Goal: Find specific page/section: Find specific page/section

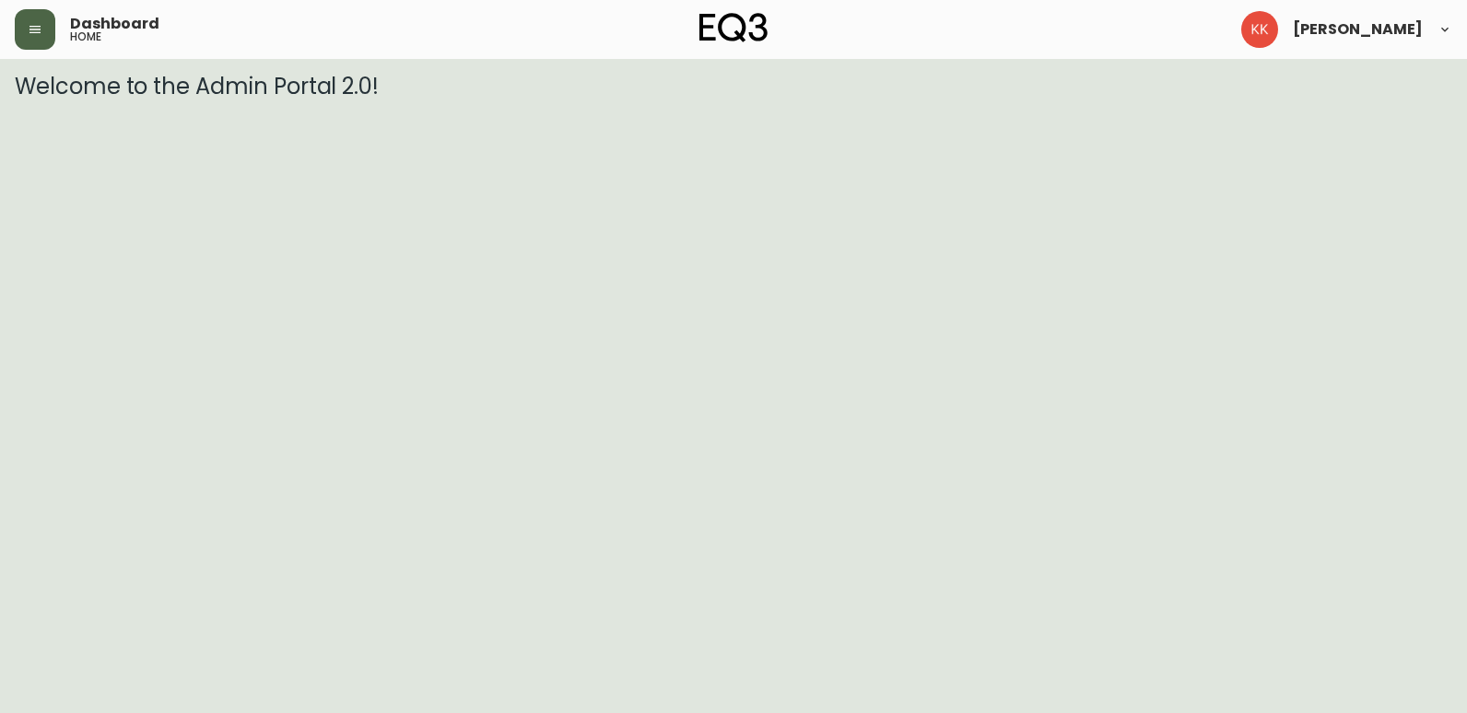
click at [34, 38] on button "button" at bounding box center [35, 29] width 41 height 41
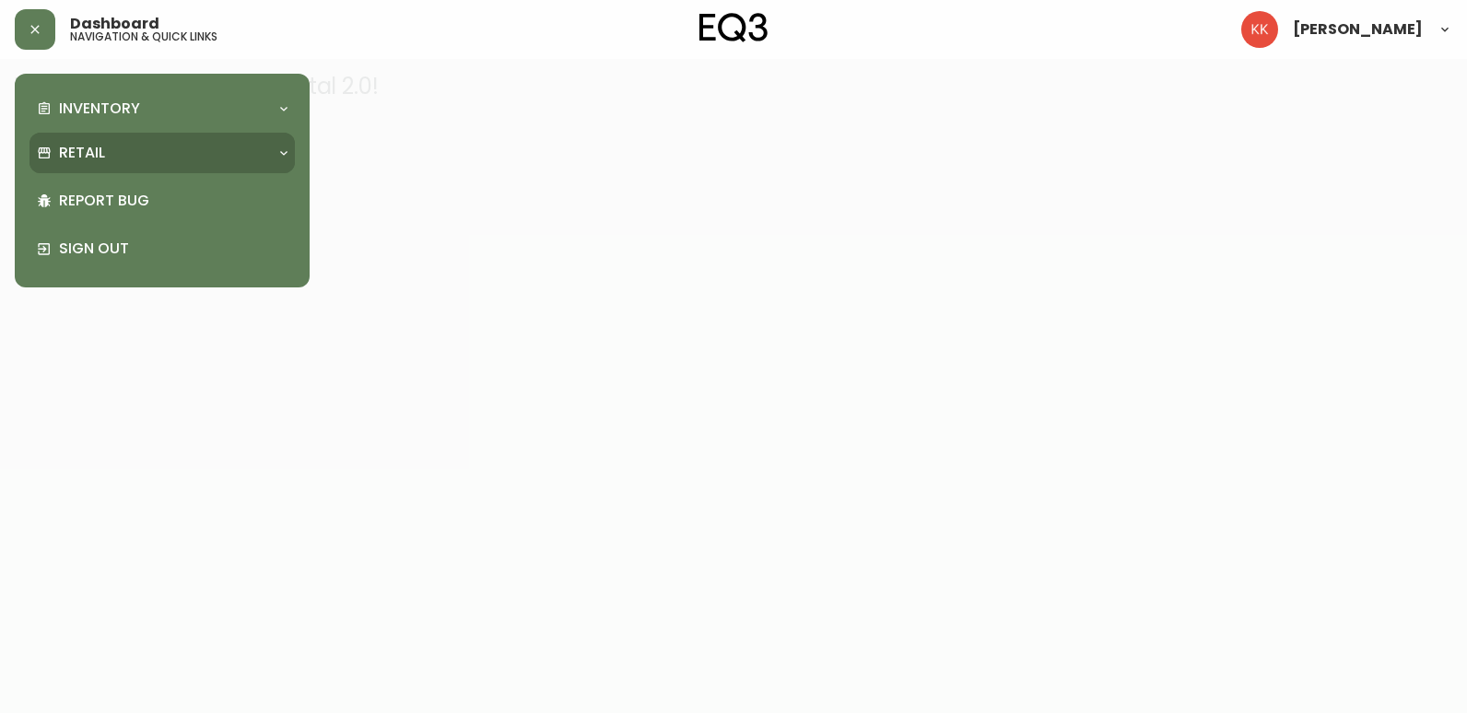
click at [103, 157] on p "Retail" at bounding box center [82, 153] width 46 height 20
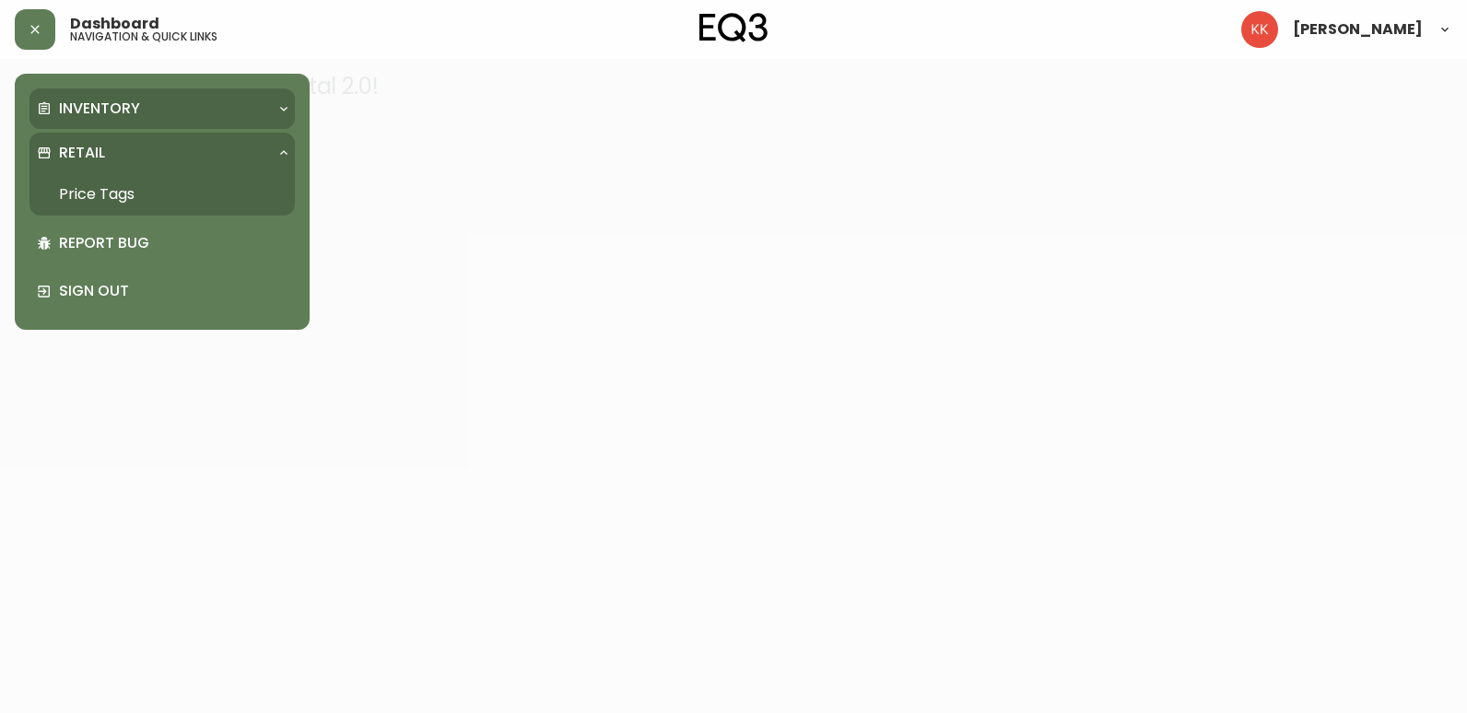
click at [222, 102] on div "Inventory" at bounding box center [153, 109] width 232 height 20
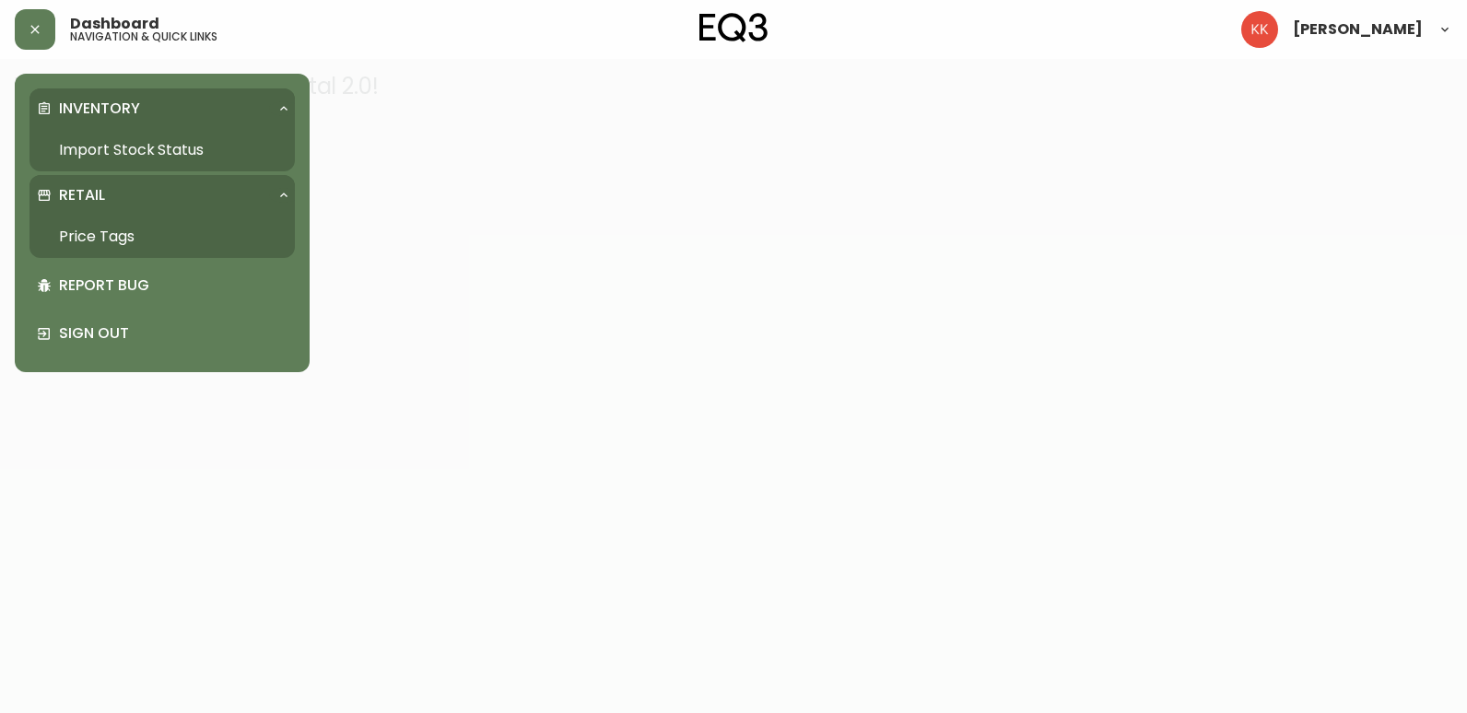
click at [268, 191] on div "Retail" at bounding box center [153, 195] width 232 height 20
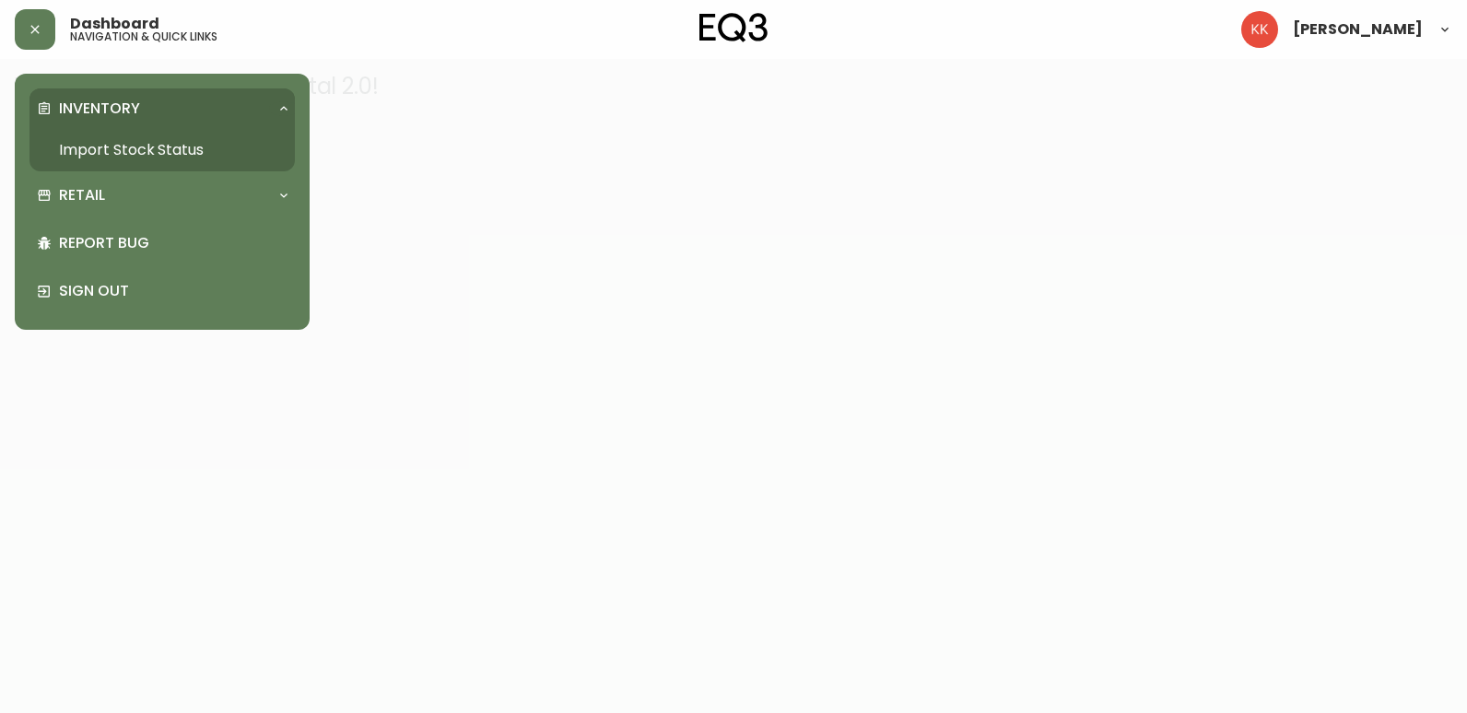
click at [170, 147] on link "Import Stock Status" at bounding box center [161, 150] width 265 height 42
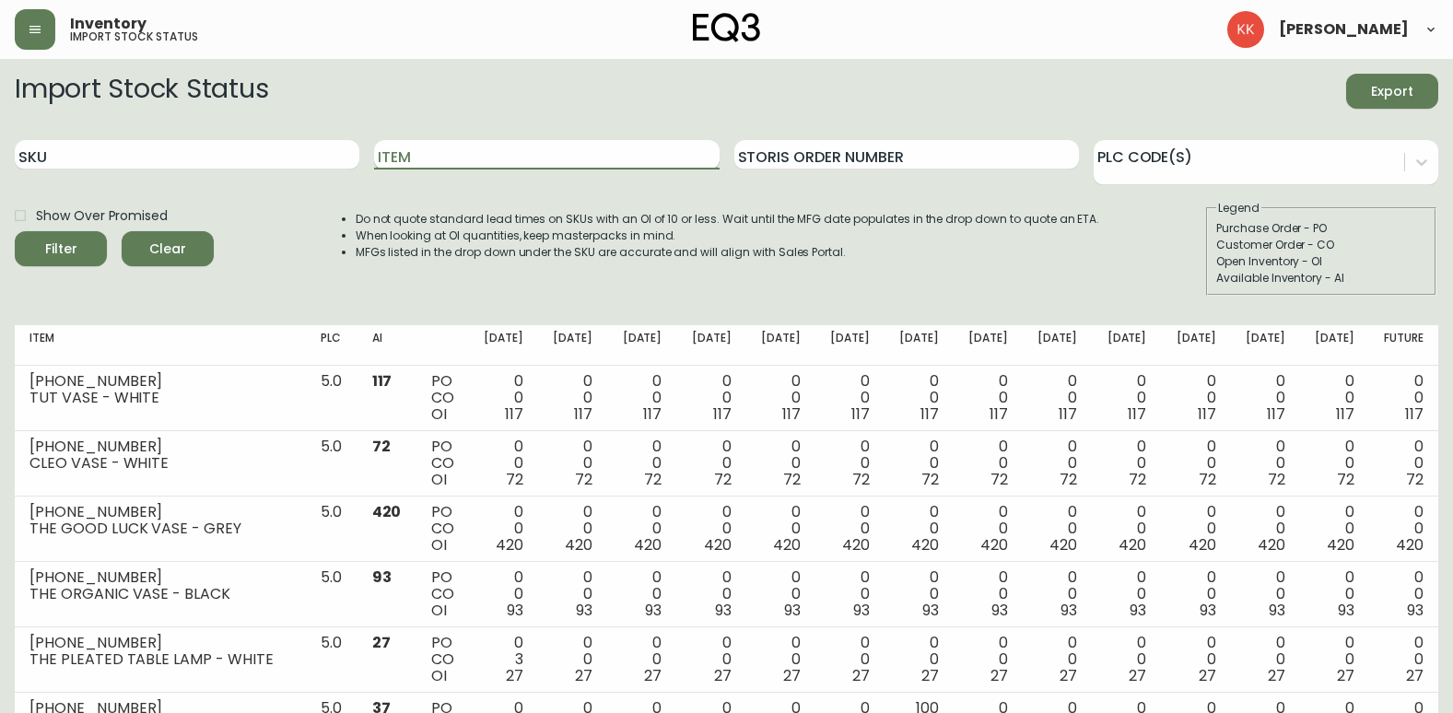
click at [415, 153] on input "Item" at bounding box center [546, 154] width 345 height 29
type input "lily"
click at [15, 231] on button "Filter" at bounding box center [61, 248] width 92 height 35
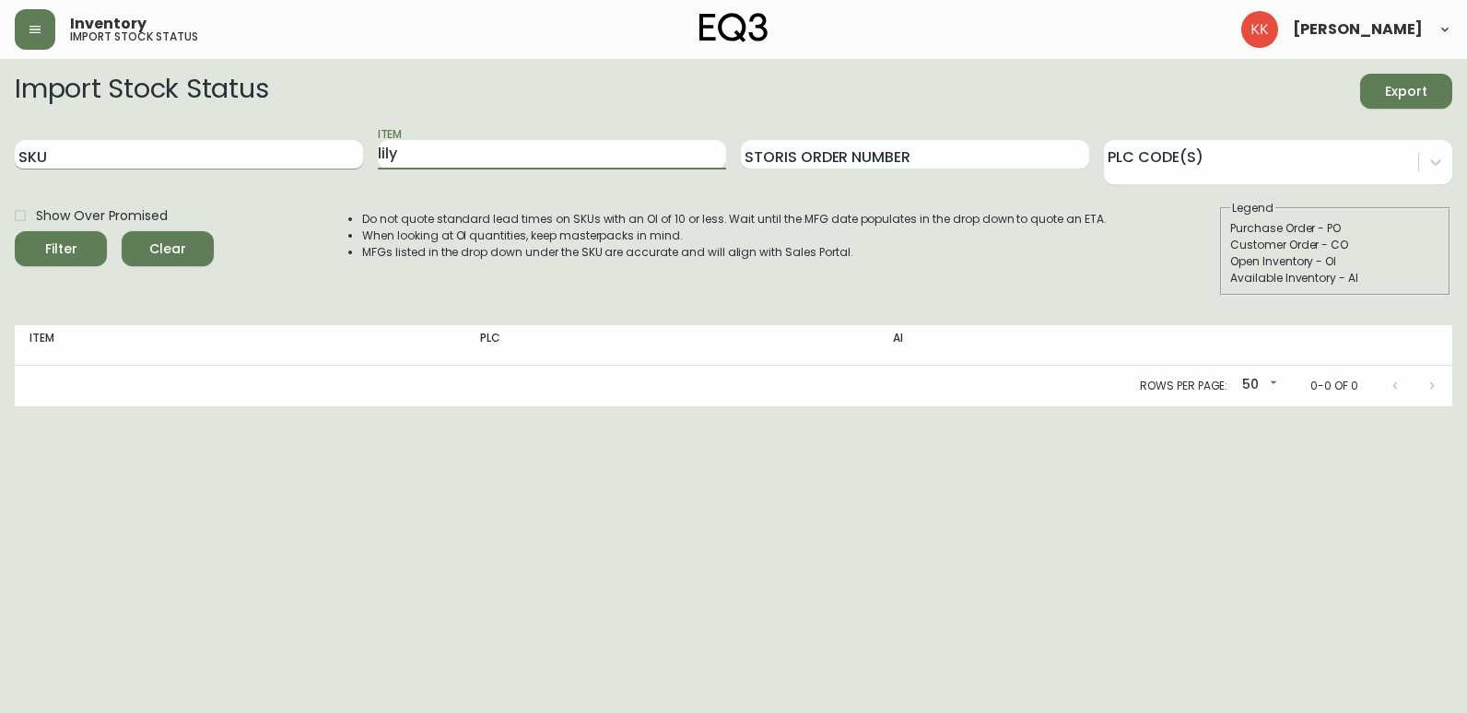
drag, startPoint x: 464, startPoint y: 155, endPoint x: 337, endPoint y: 155, distance: 127.2
click at [348, 150] on div "SKU Item [PERSON_NAME] Order Number PLC Code(s)" at bounding box center [734, 155] width 1438 height 60
click at [515, 151] on input "Item" at bounding box center [552, 154] width 348 height 29
click at [15, 231] on button "Filter" at bounding box center [61, 248] width 92 height 35
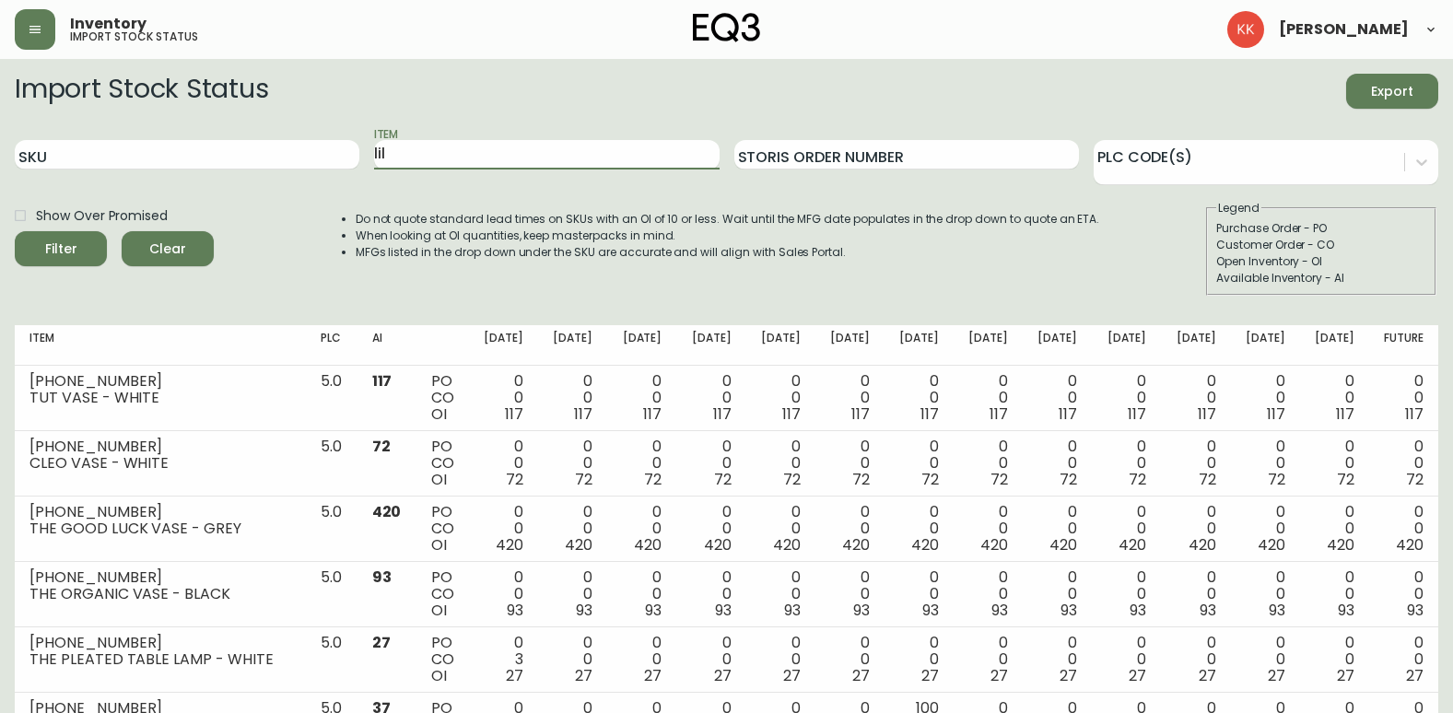
click at [15, 231] on button "Filter" at bounding box center [61, 248] width 92 height 35
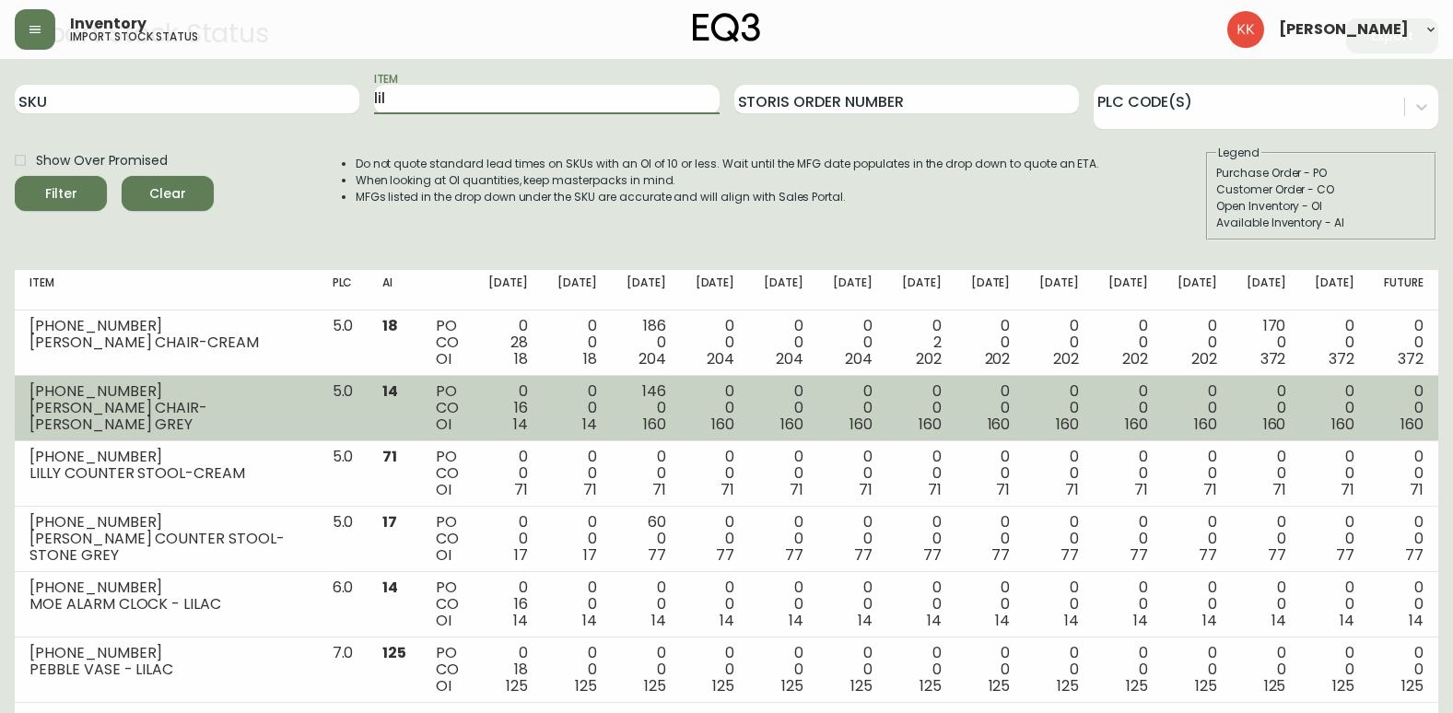
scroll to position [86, 0]
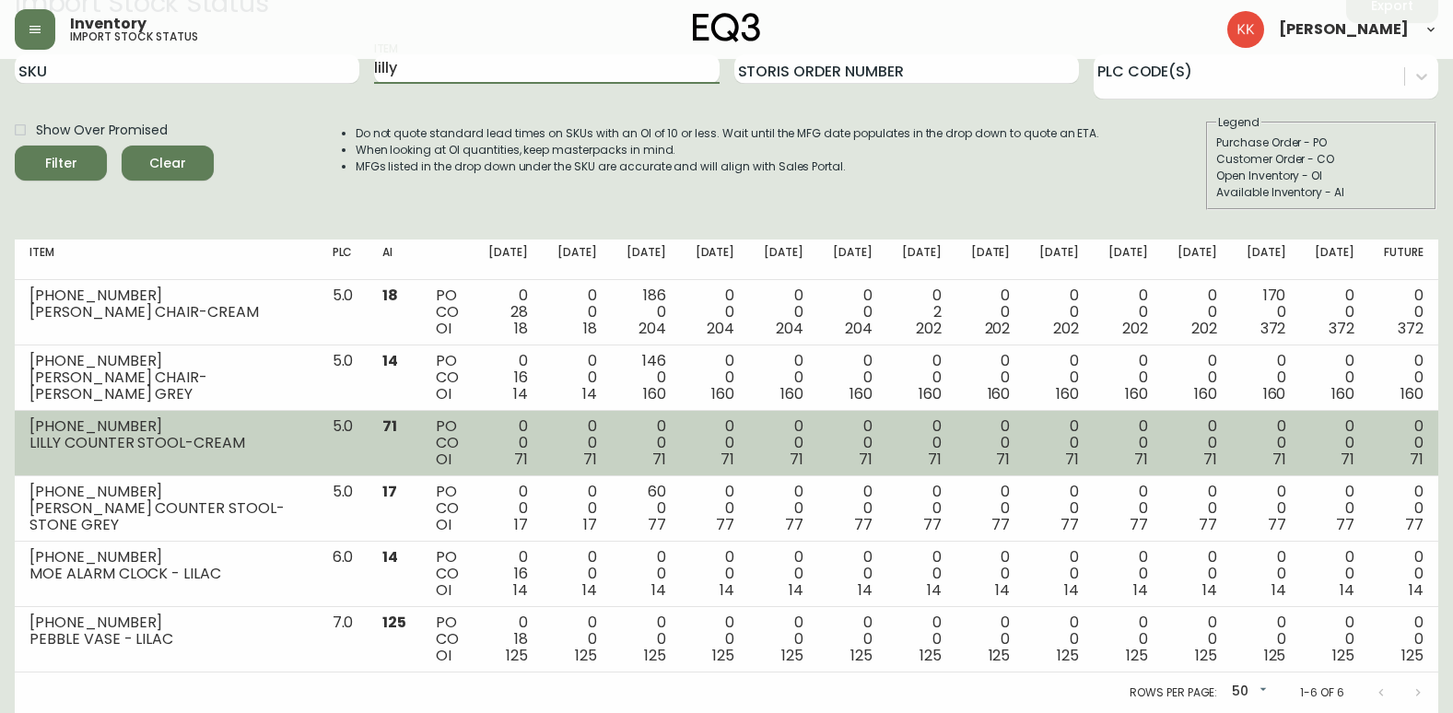
click at [15, 146] on button "Filter" at bounding box center [61, 163] width 92 height 35
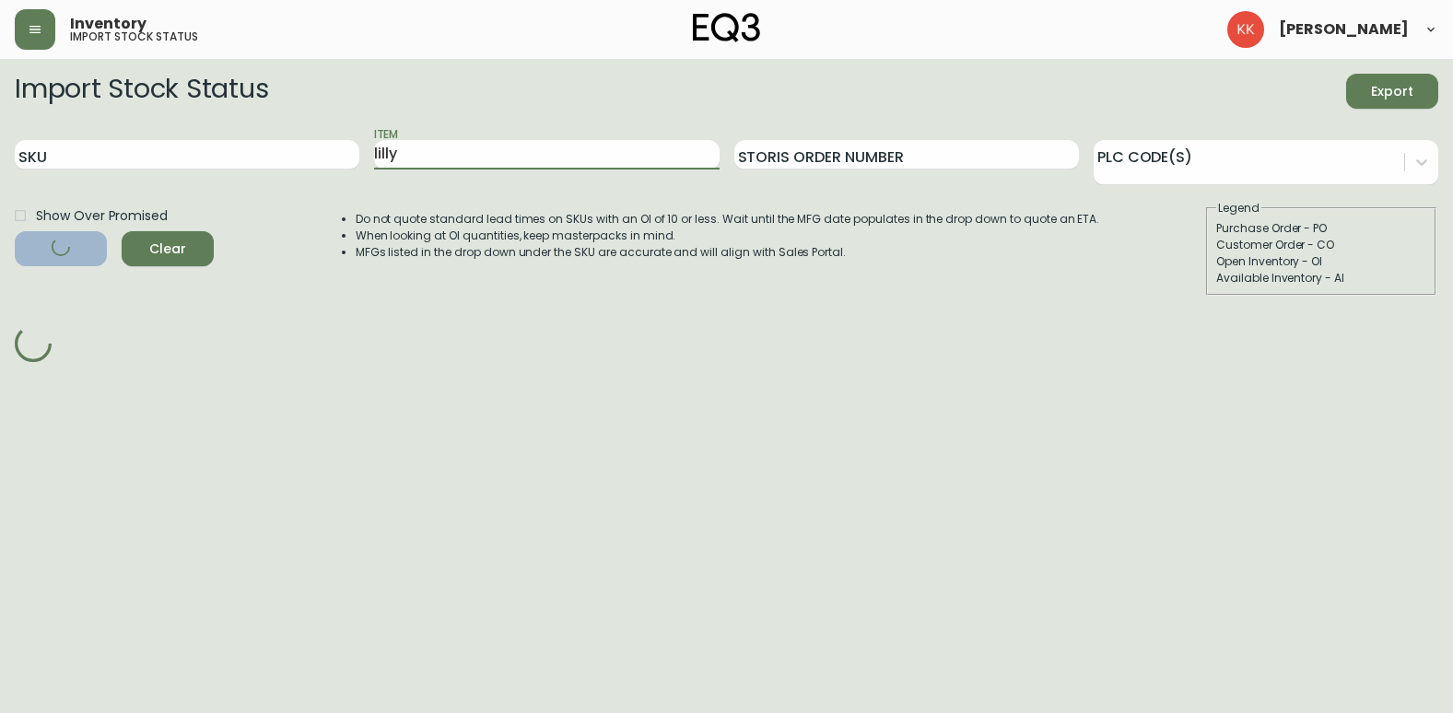
scroll to position [0, 0]
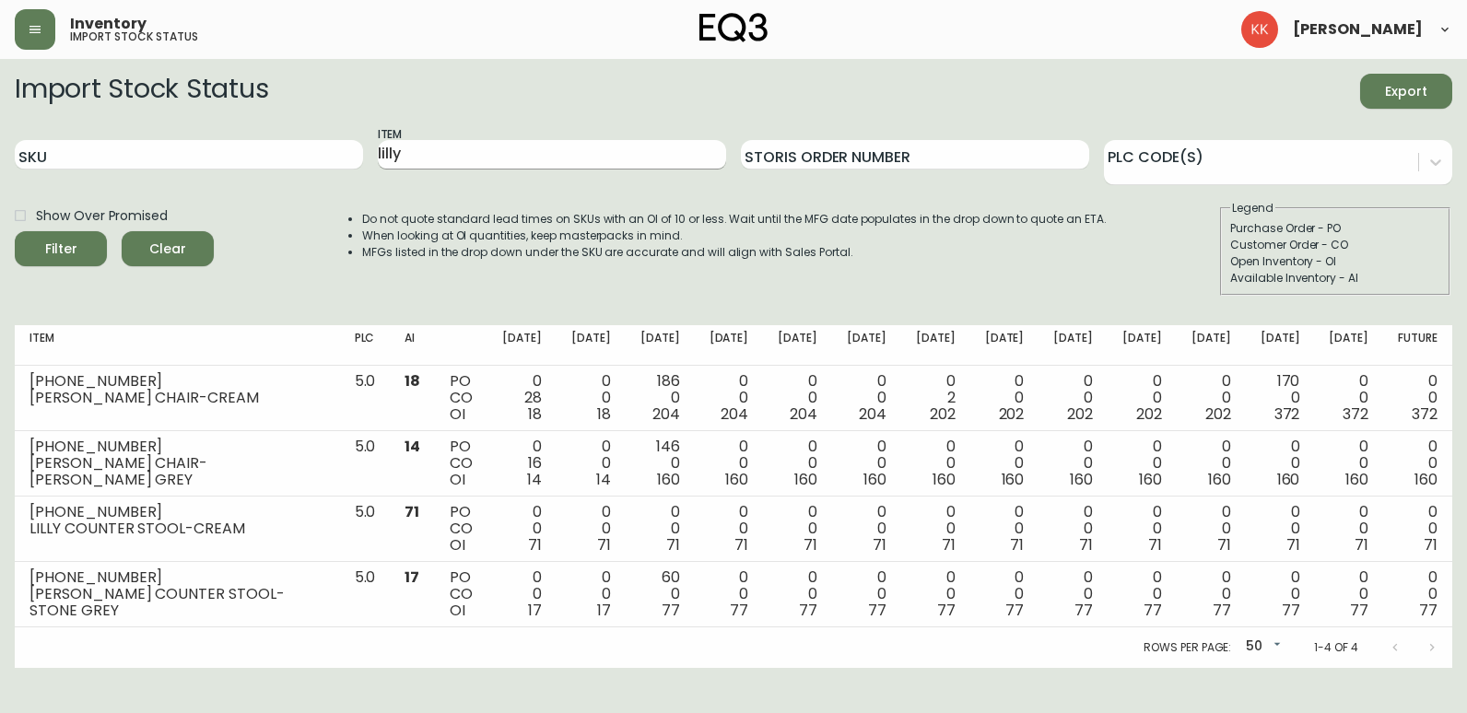
click at [385, 151] on input "lilly" at bounding box center [552, 154] width 348 height 29
type input "sculptural"
click at [15, 231] on button "Filter" at bounding box center [61, 248] width 92 height 35
